Goal: Task Accomplishment & Management: Use online tool/utility

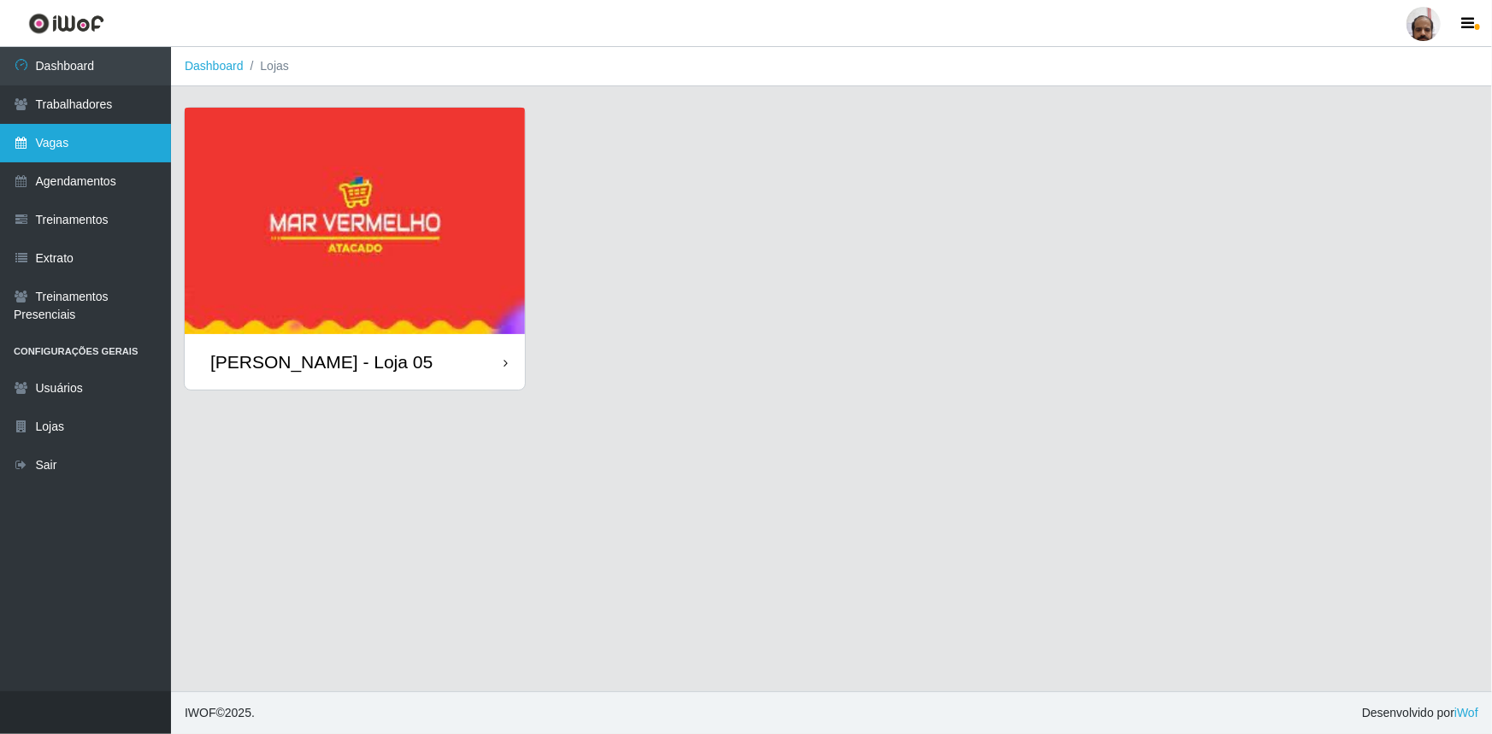
click at [78, 131] on link "Vagas" at bounding box center [85, 143] width 171 height 38
click at [78, 130] on link "Vagas" at bounding box center [85, 143] width 171 height 38
click at [472, 363] on div "[PERSON_NAME] - Loja 05" at bounding box center [355, 362] width 340 height 56
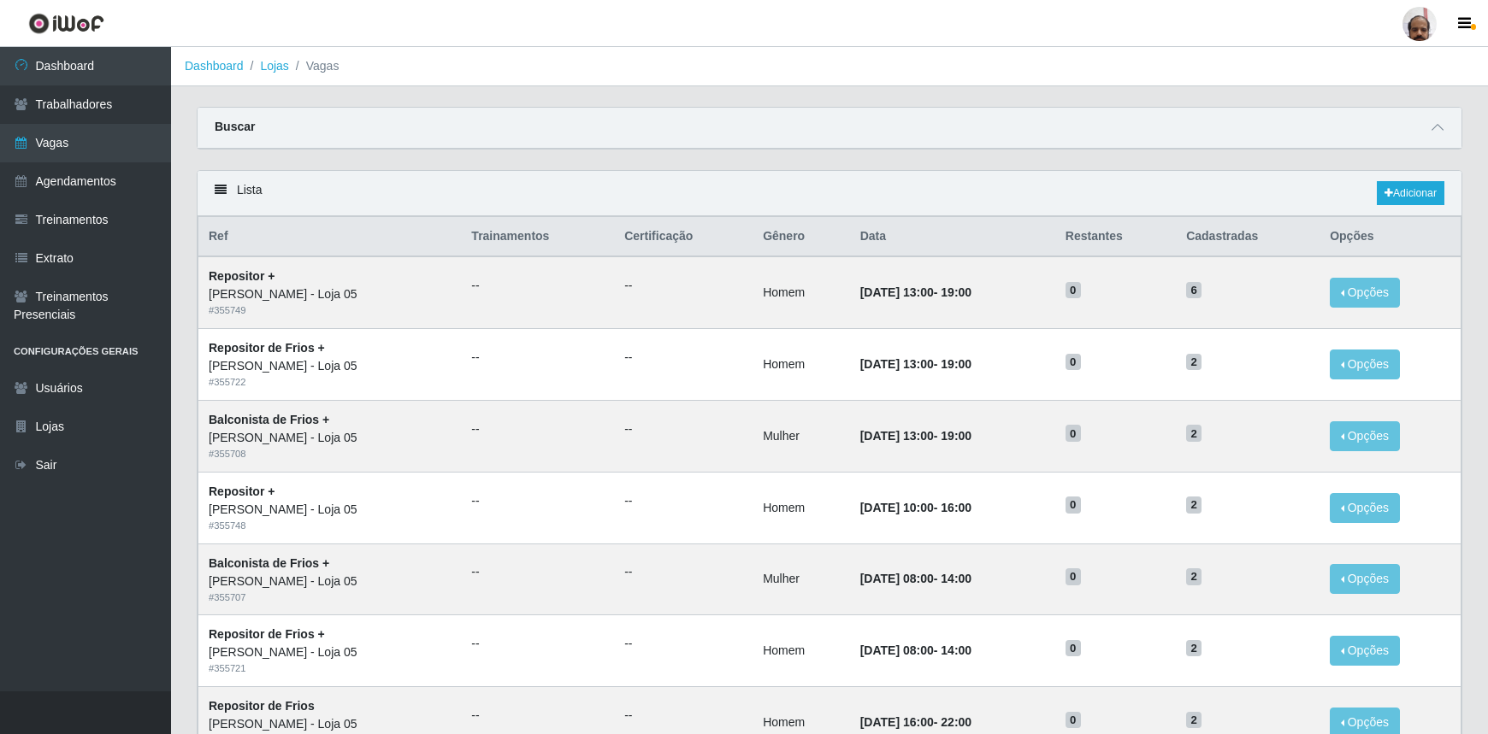
drag, startPoint x: 1318, startPoint y: 309, endPoint x: 1368, endPoint y: 217, distance: 104.5
drag, startPoint x: 1368, startPoint y: 217, endPoint x: 1442, endPoint y: 133, distance: 111.5
click at [1442, 133] on icon at bounding box center [1437, 127] width 12 height 12
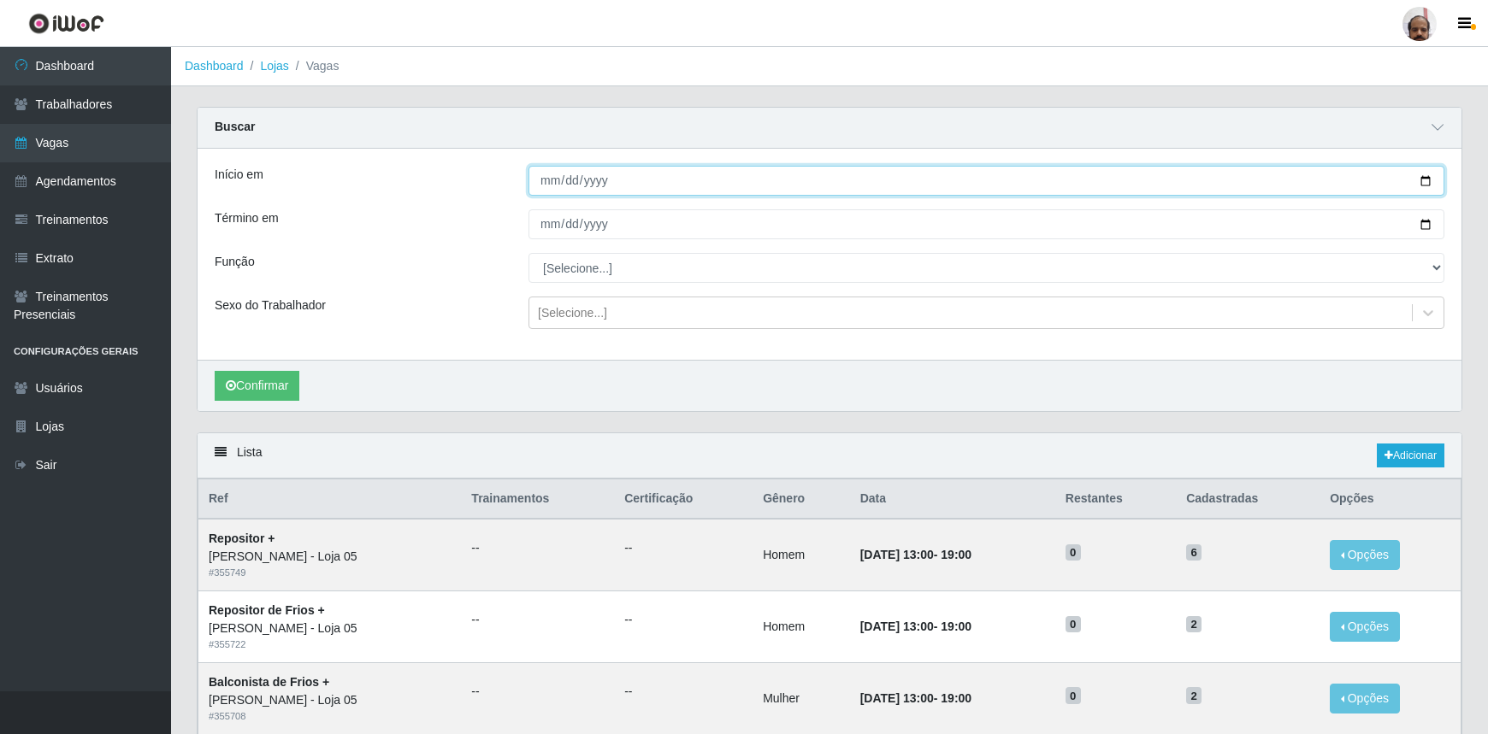
click at [1426, 186] on input "Início em" at bounding box center [986, 181] width 916 height 30
type input "[DATE]"
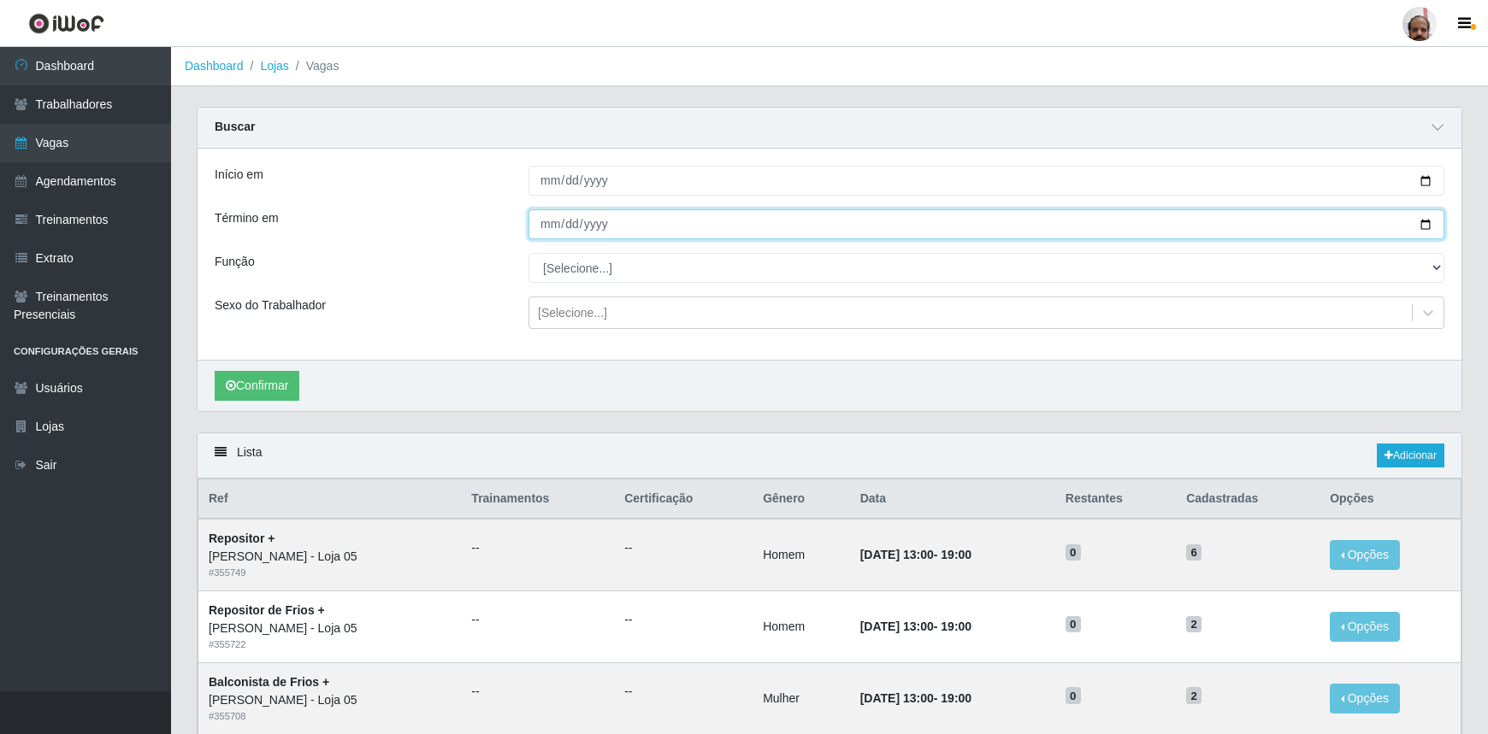
click at [1426, 222] on input "Término em" at bounding box center [986, 224] width 916 height 30
type input "[DATE]"
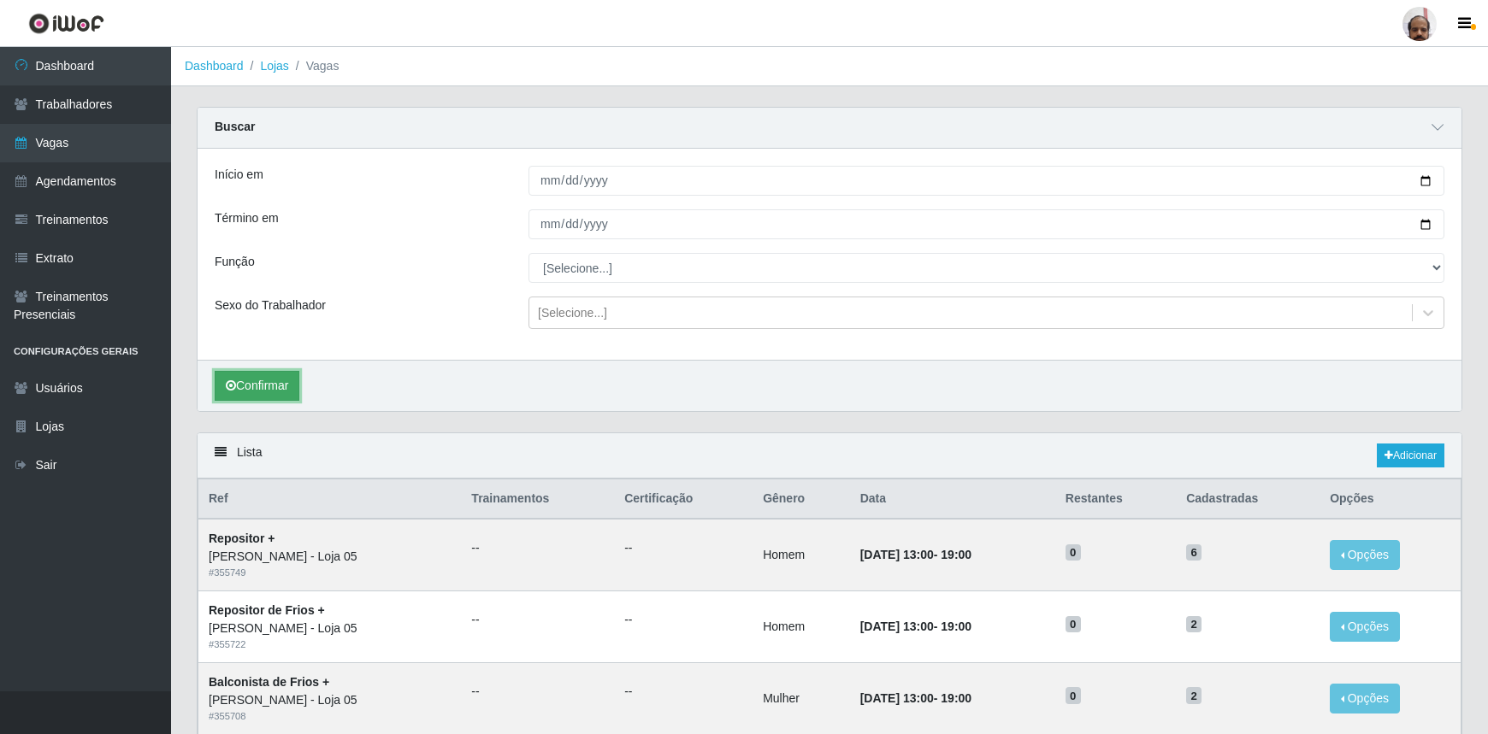
click at [239, 388] on button "Confirmar" at bounding box center [257, 386] width 85 height 30
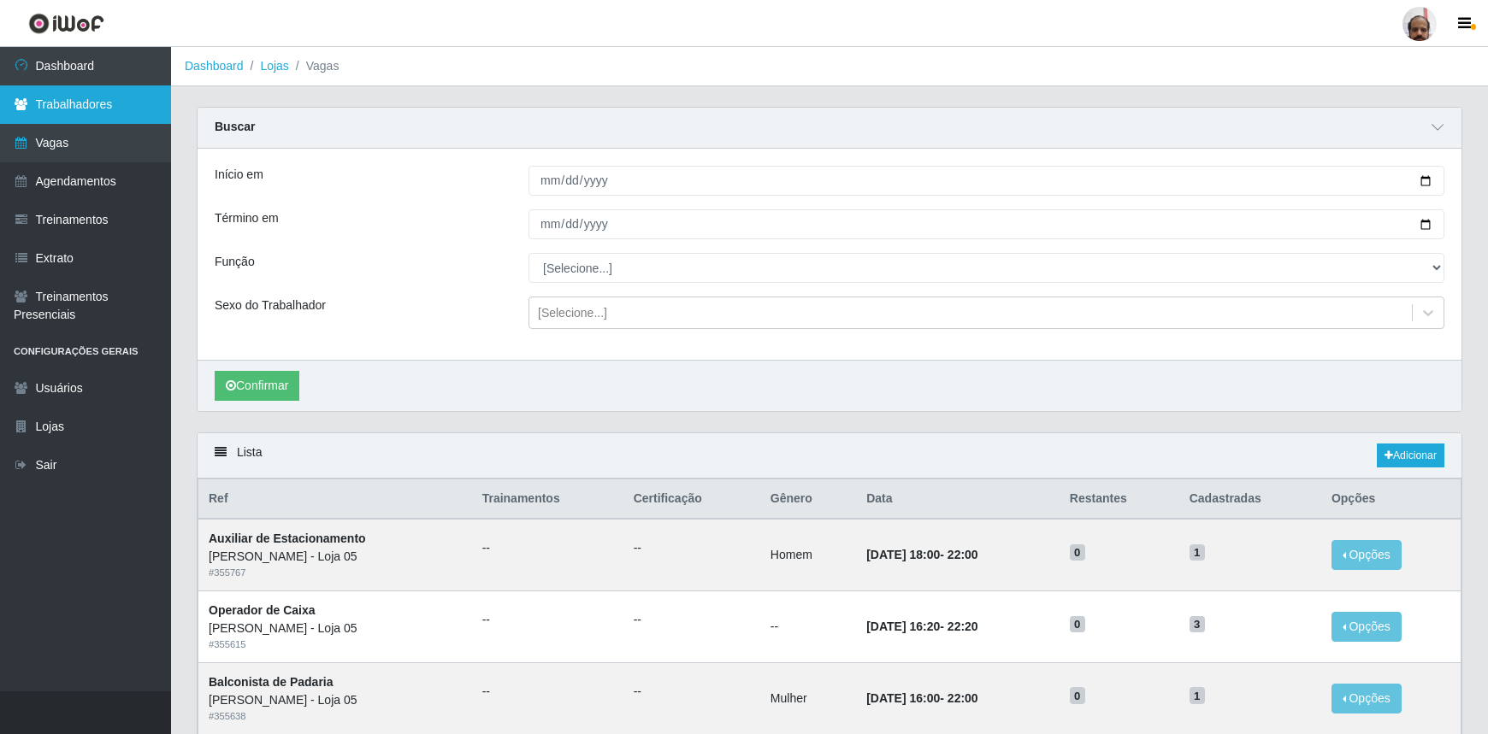
click at [71, 105] on link "Trabalhadores" at bounding box center [85, 104] width 171 height 38
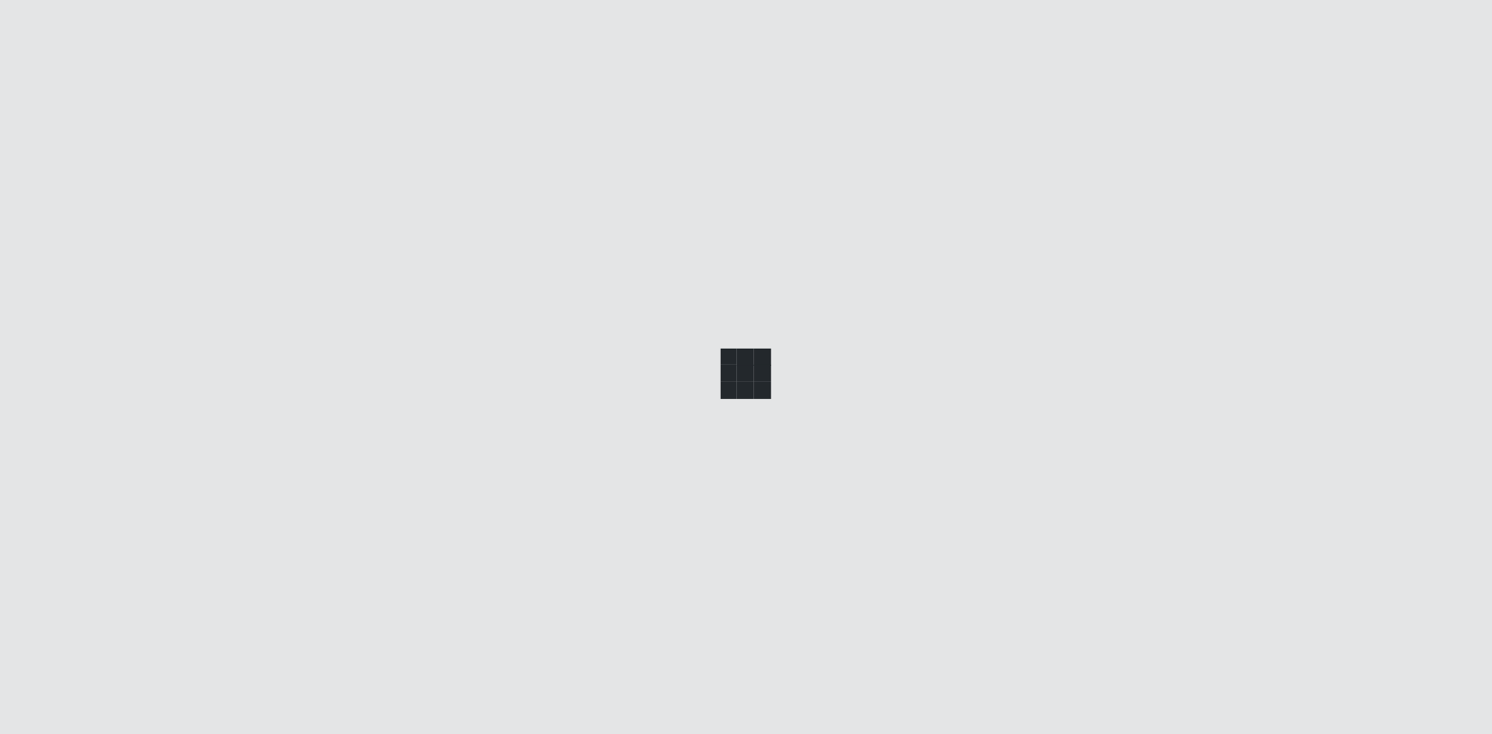
click at [71, 104] on div at bounding box center [746, 367] width 1492 height 734
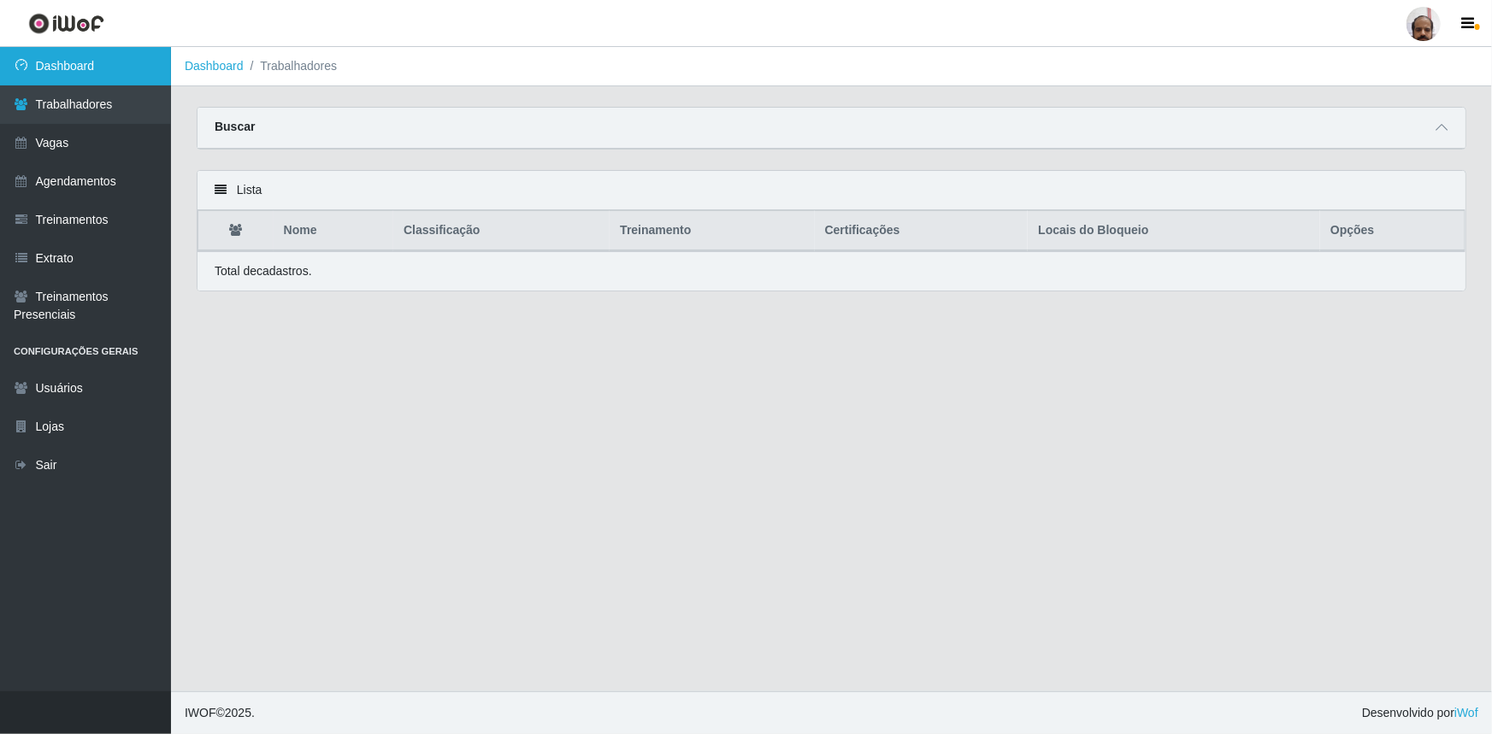
click at [59, 66] on link "Dashboard" at bounding box center [85, 66] width 171 height 38
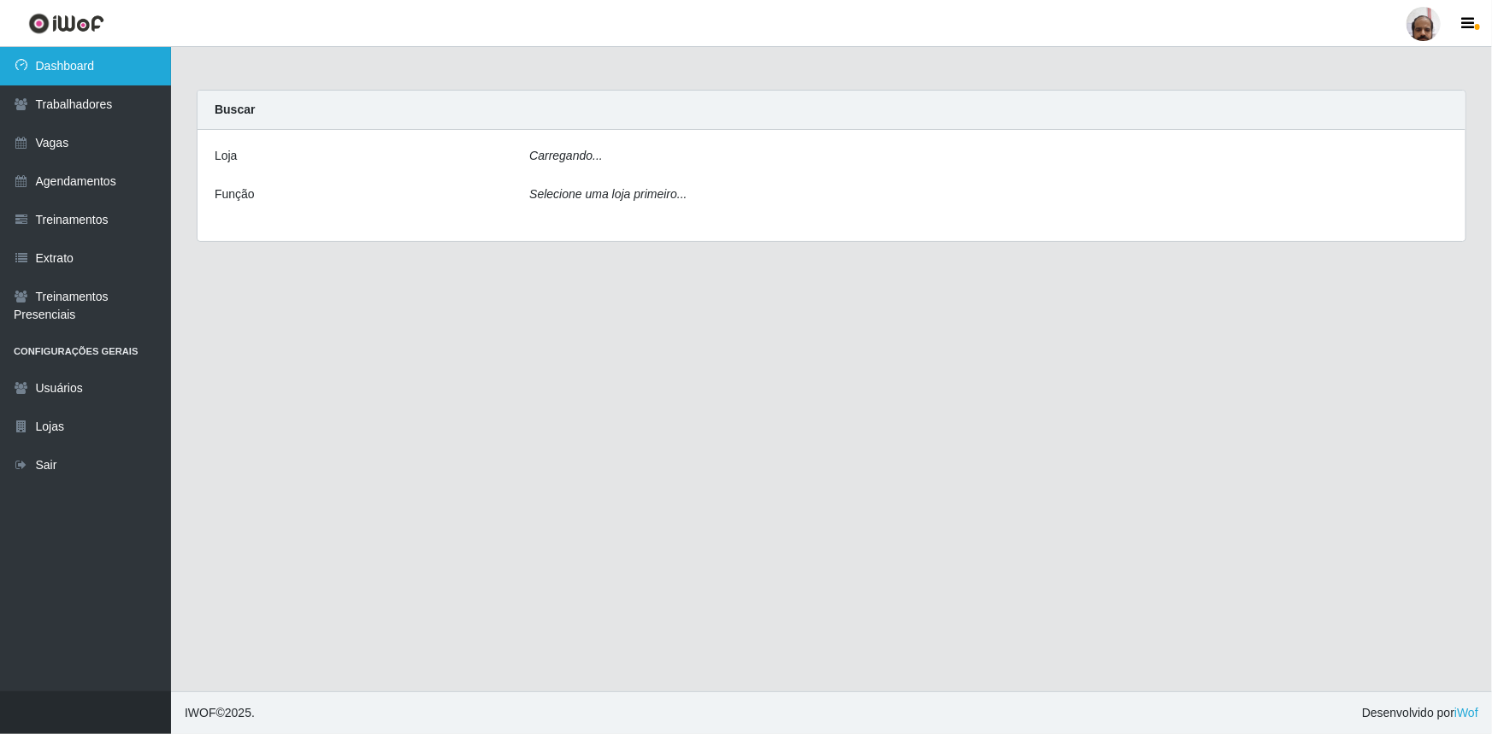
click at [59, 65] on link "Dashboard" at bounding box center [85, 66] width 171 height 38
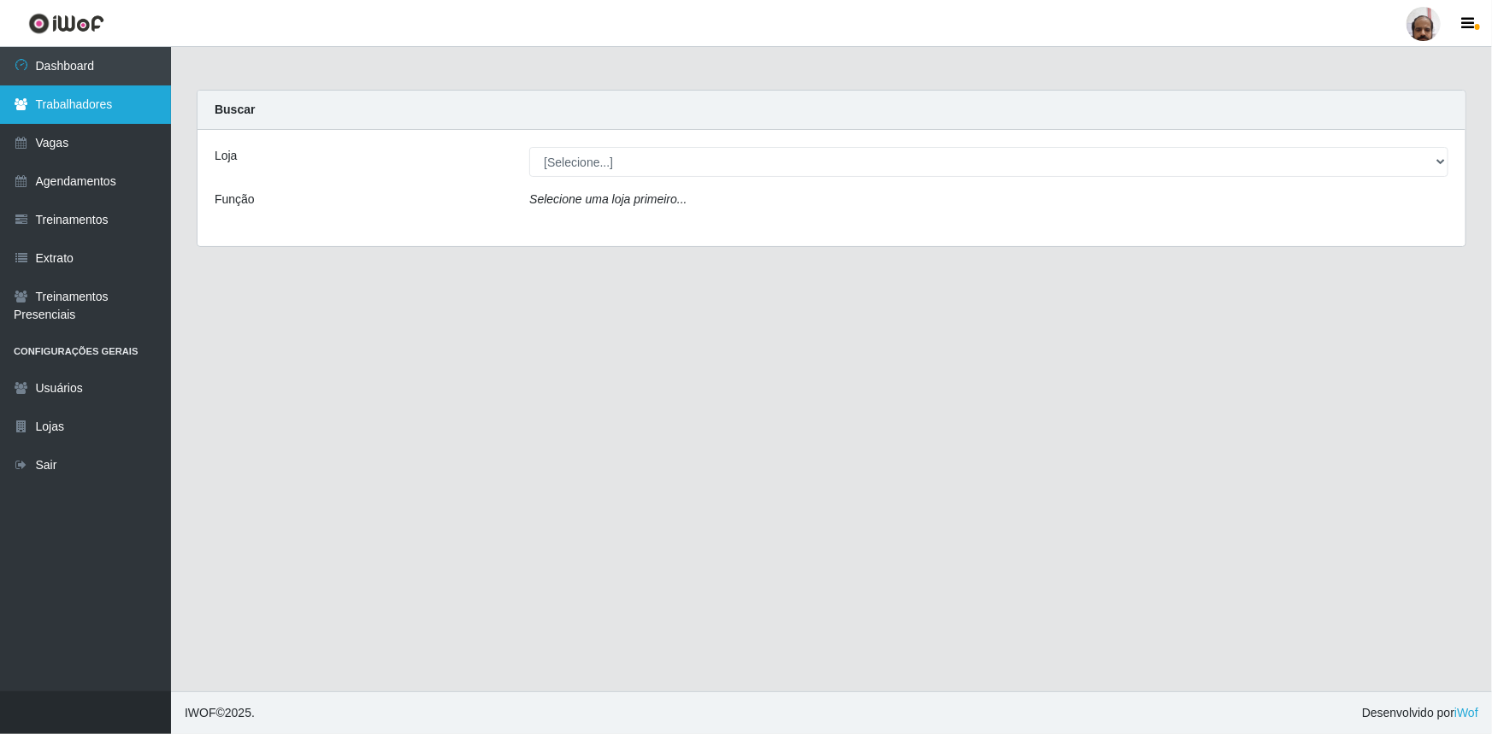
click at [84, 96] on link "Trabalhadores" at bounding box center [85, 104] width 171 height 38
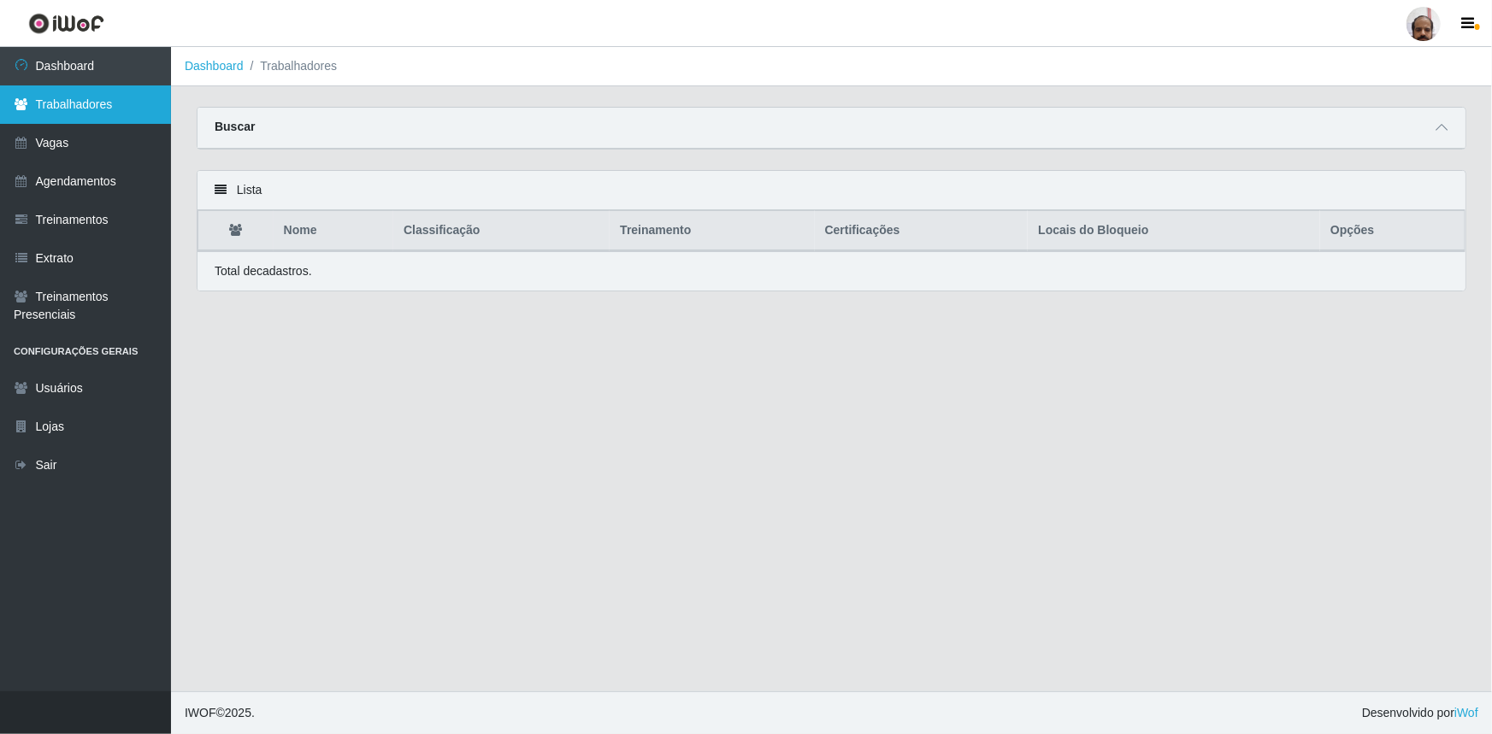
click at [84, 96] on link "Trabalhadores" at bounding box center [85, 104] width 171 height 38
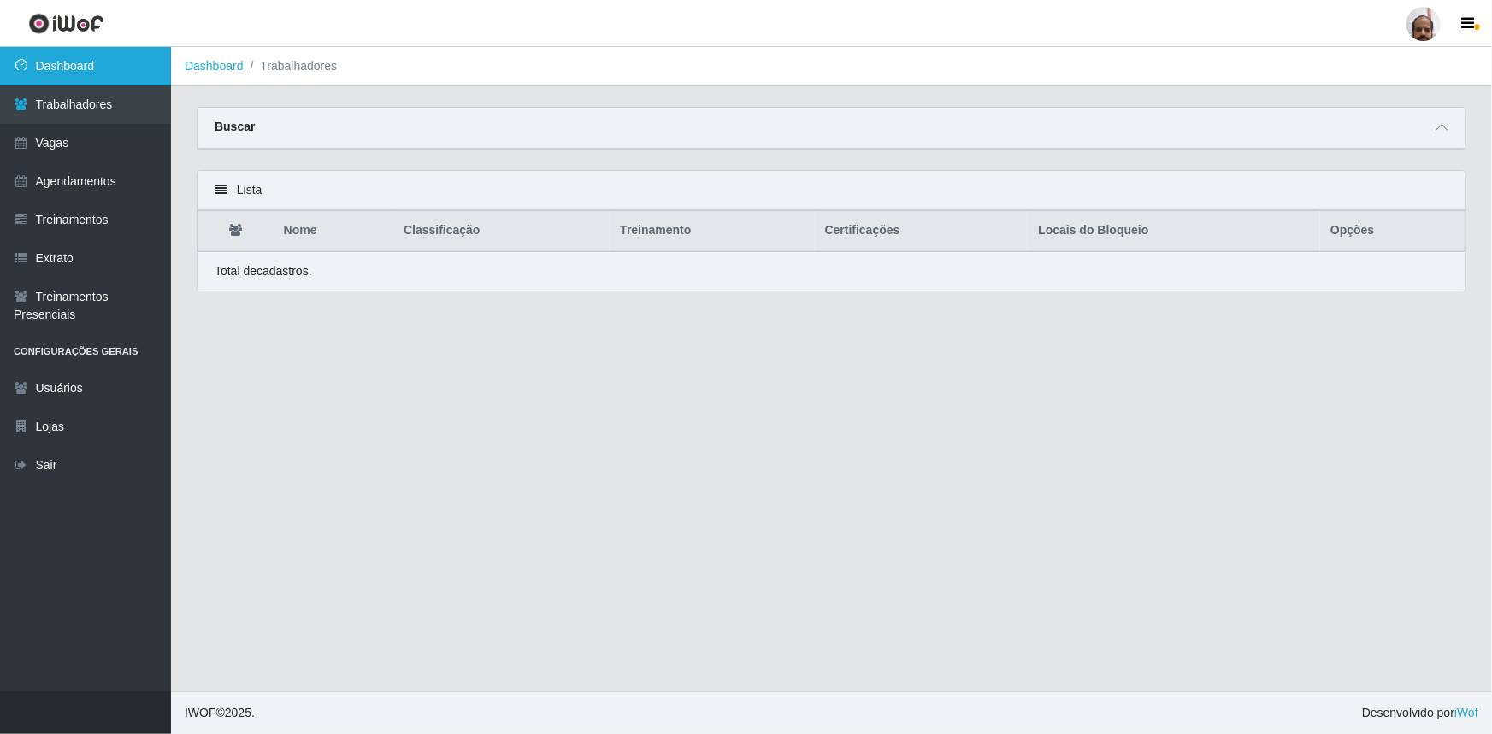
click at [78, 68] on link "Dashboard" at bounding box center [85, 66] width 171 height 38
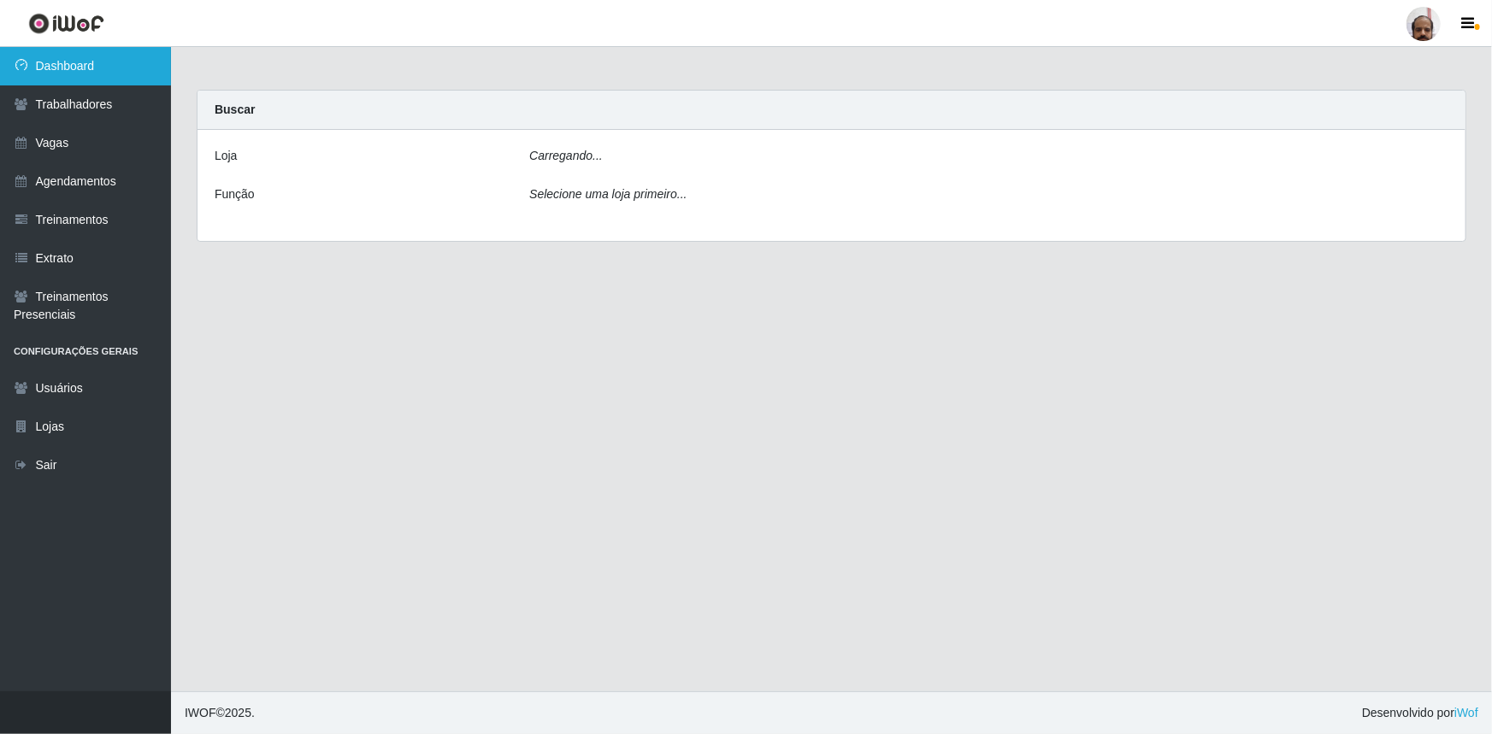
click at [78, 68] on link "Dashboard" at bounding box center [85, 66] width 171 height 38
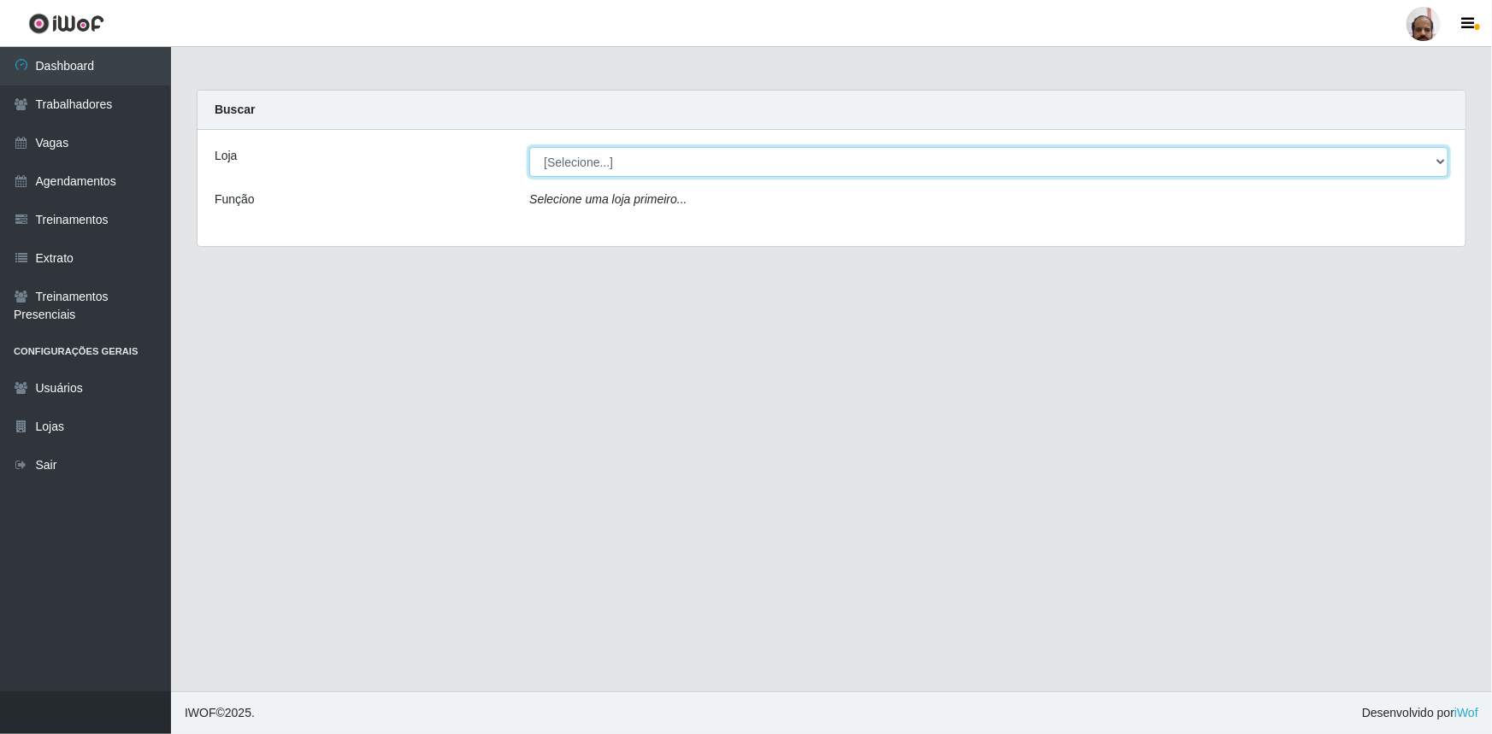
click at [1440, 156] on select "[Selecione...] Mar Vermelho - Loja 05" at bounding box center [988, 162] width 919 height 30
select select "252"
click at [529, 147] on select "[Selecione...] Mar Vermelho - Loja 05" at bounding box center [988, 162] width 919 height 30
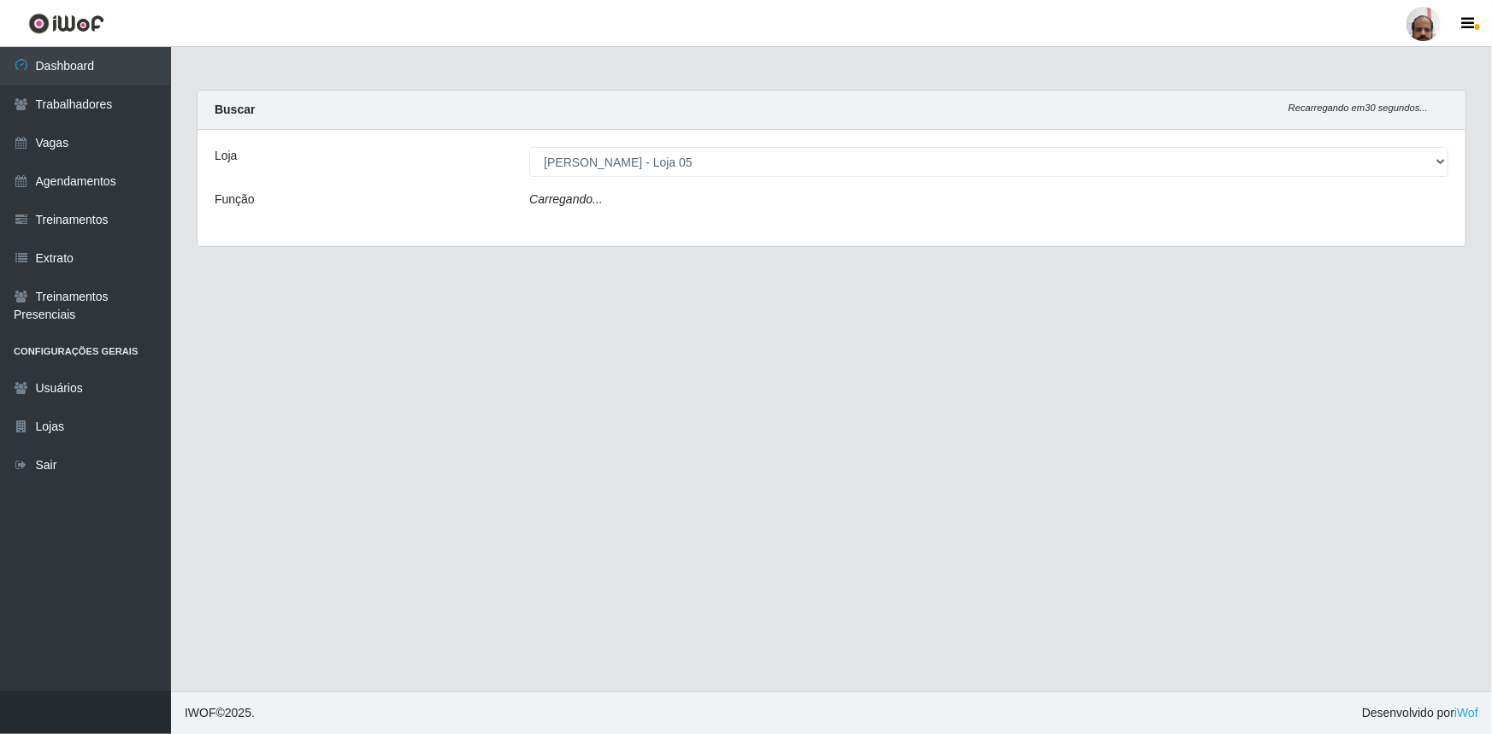
click at [588, 215] on div "Loja [Selecione...] Mar Vermelho - Loja 05 Função Carregando..." at bounding box center [832, 188] width 1268 height 116
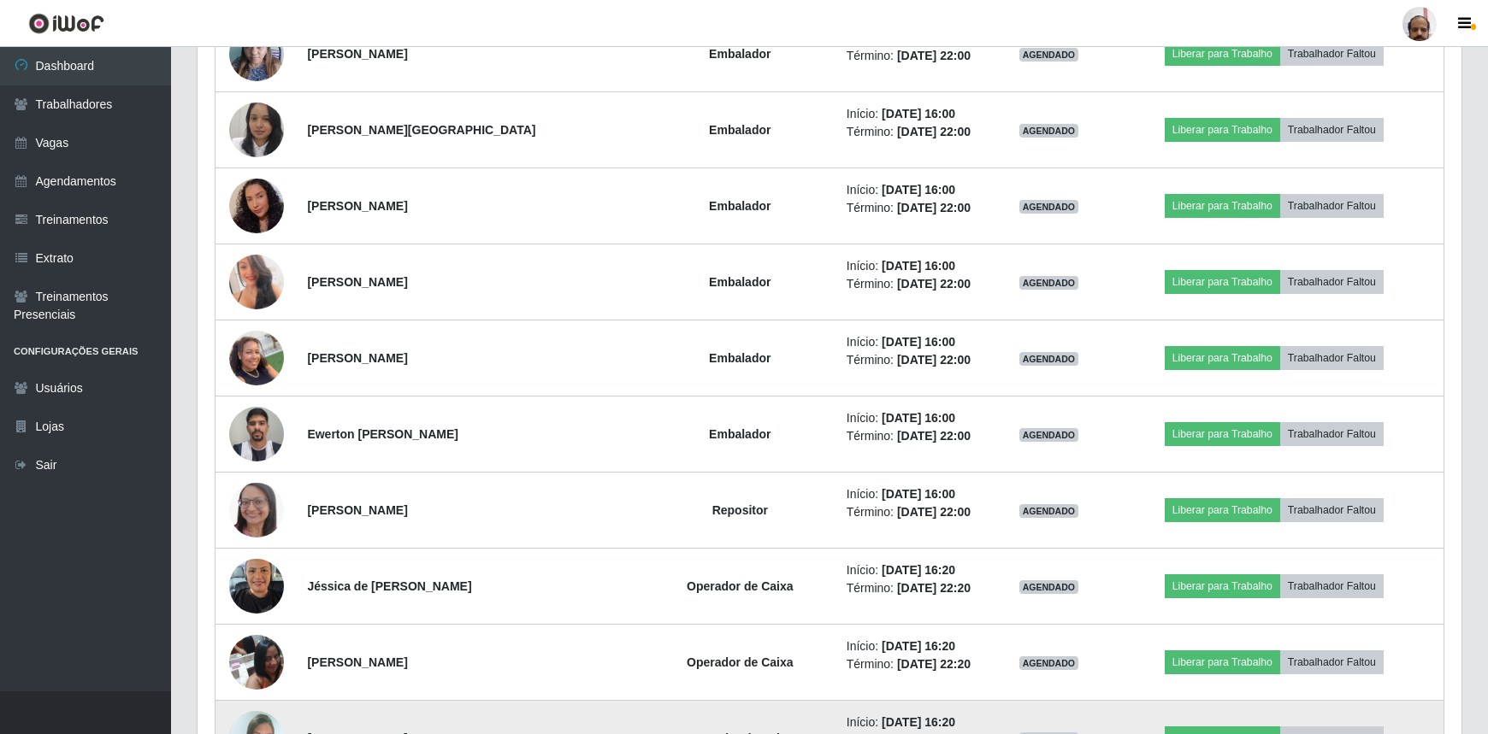
scroll to position [2300, 0]
